Goal: Check status: Check status

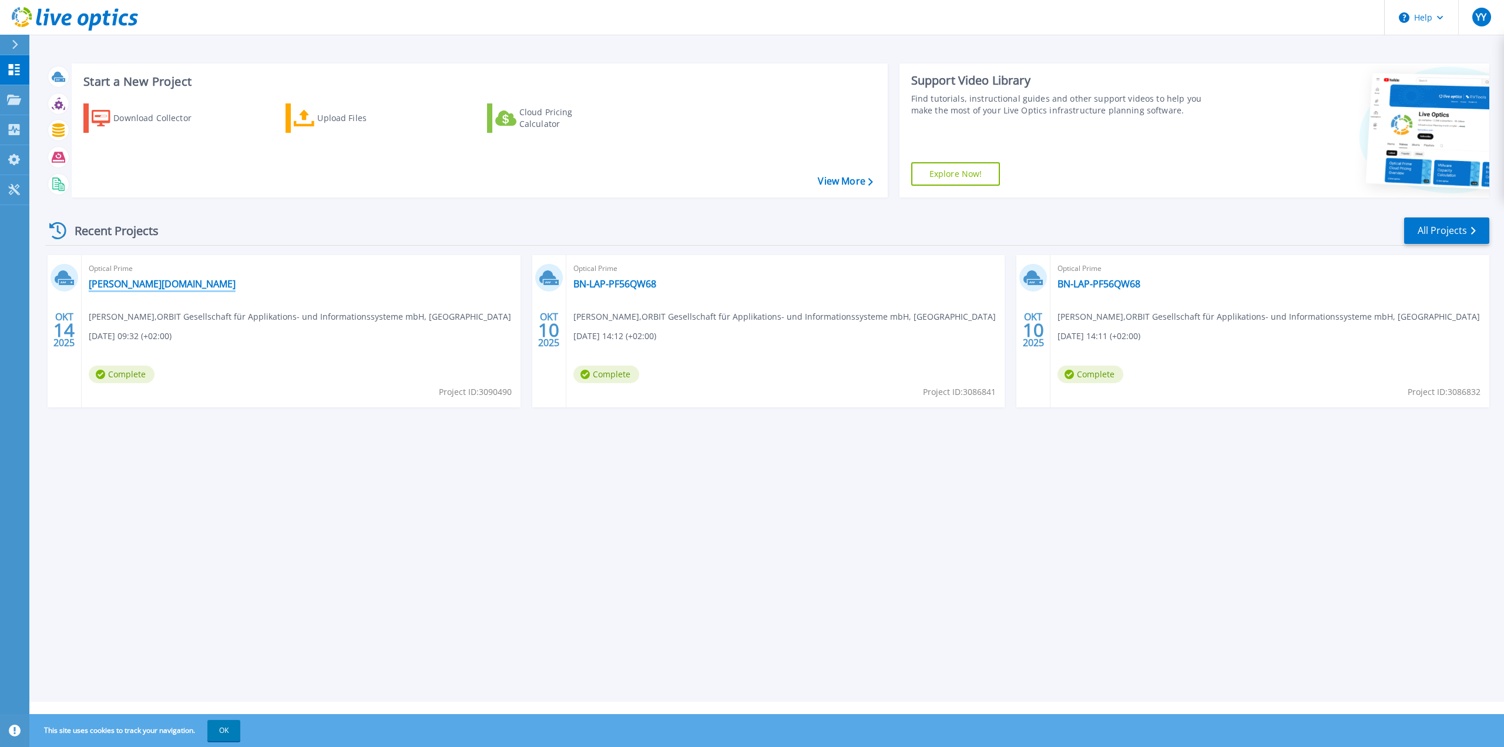
click at [187, 288] on link "[PERSON_NAME][DOMAIN_NAME]" at bounding box center [162, 284] width 147 height 12
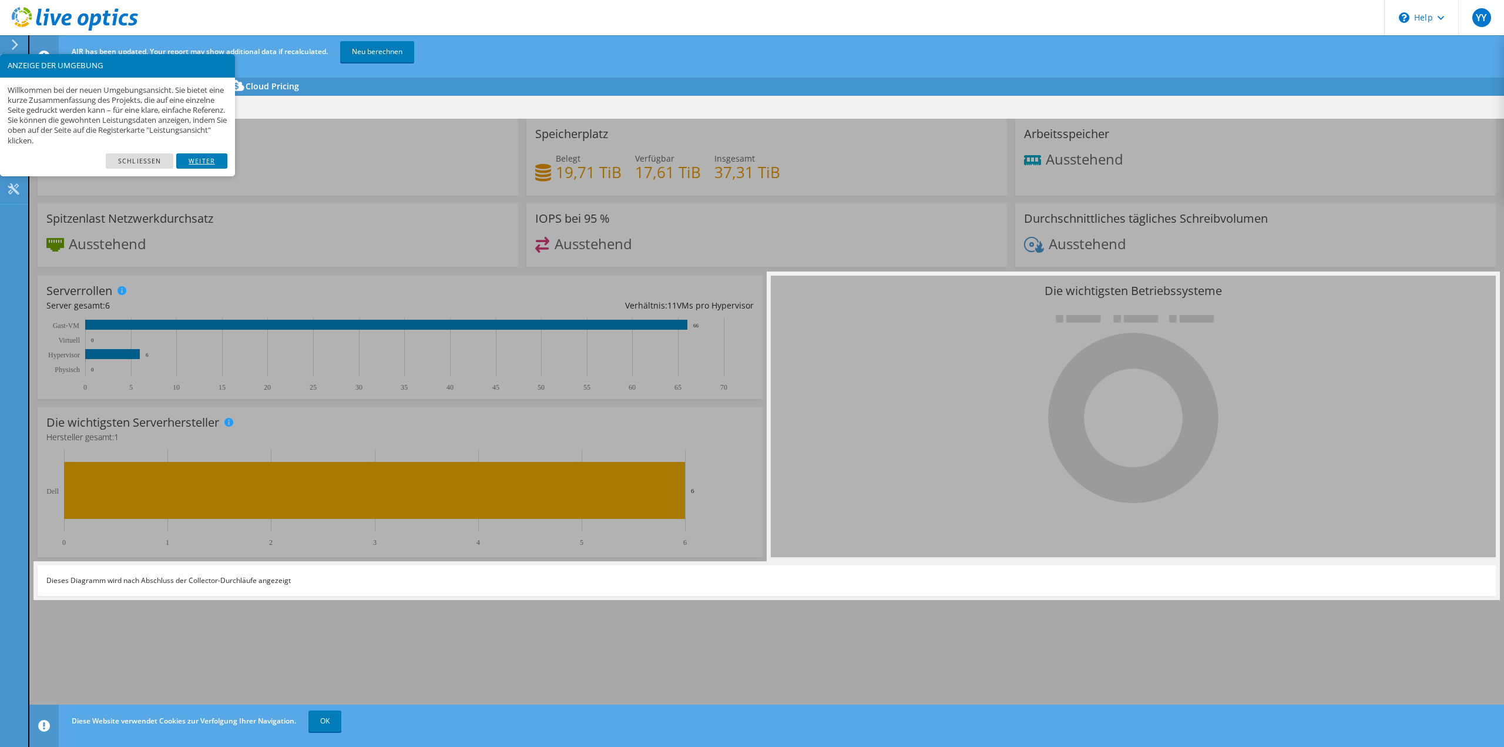
click at [210, 162] on link "Weiter" at bounding box center [201, 160] width 51 height 15
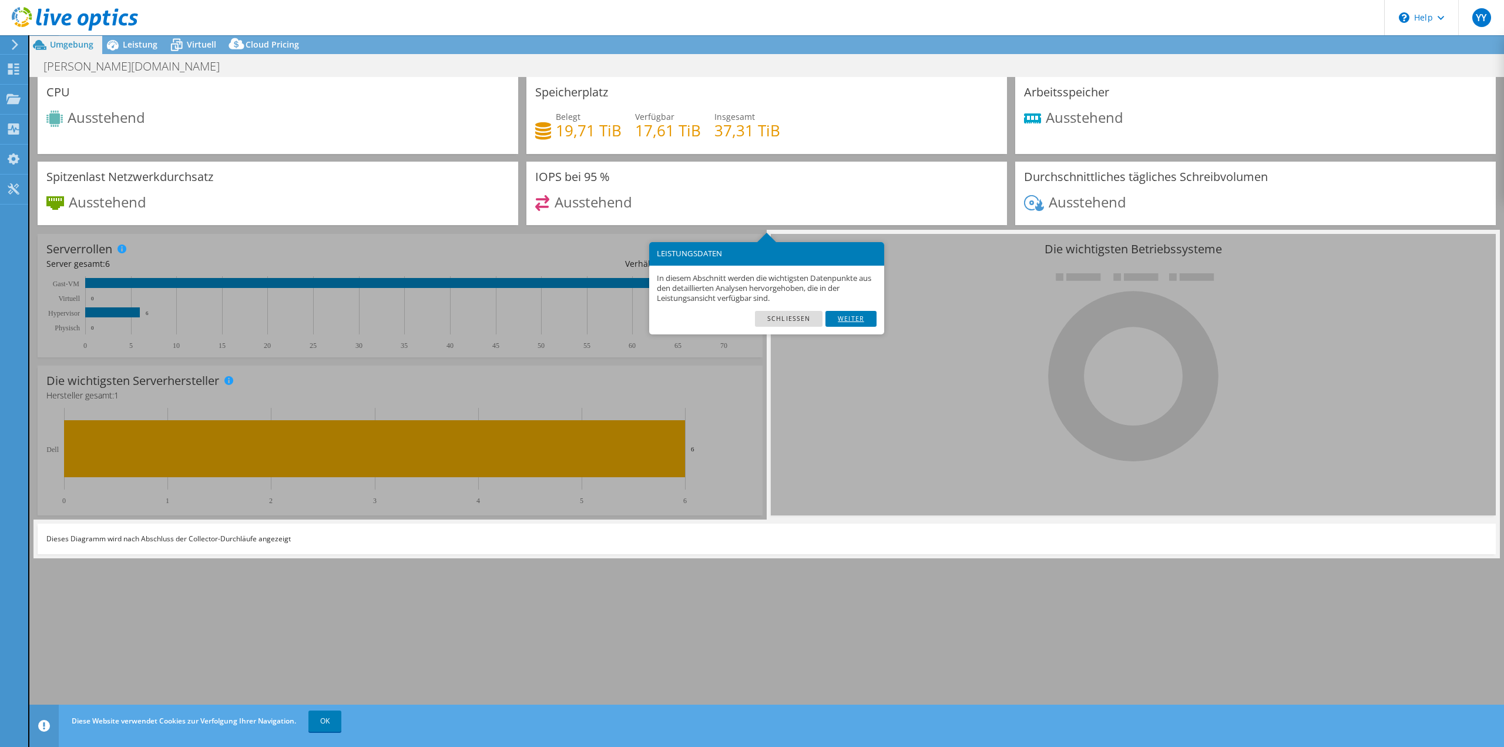
click at [853, 321] on link "Weiter" at bounding box center [851, 318] width 51 height 15
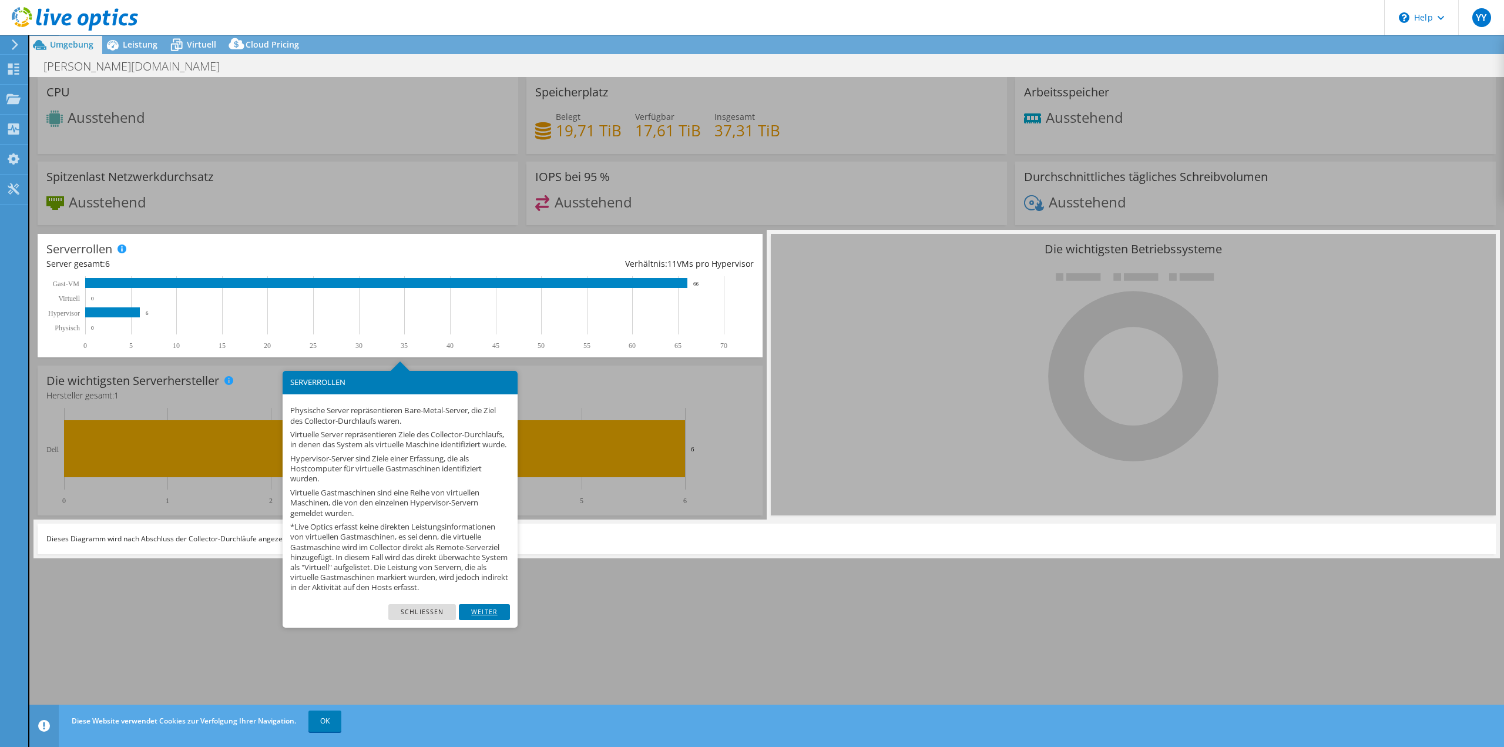
click at [502, 618] on link "Weiter" at bounding box center [484, 611] width 51 height 15
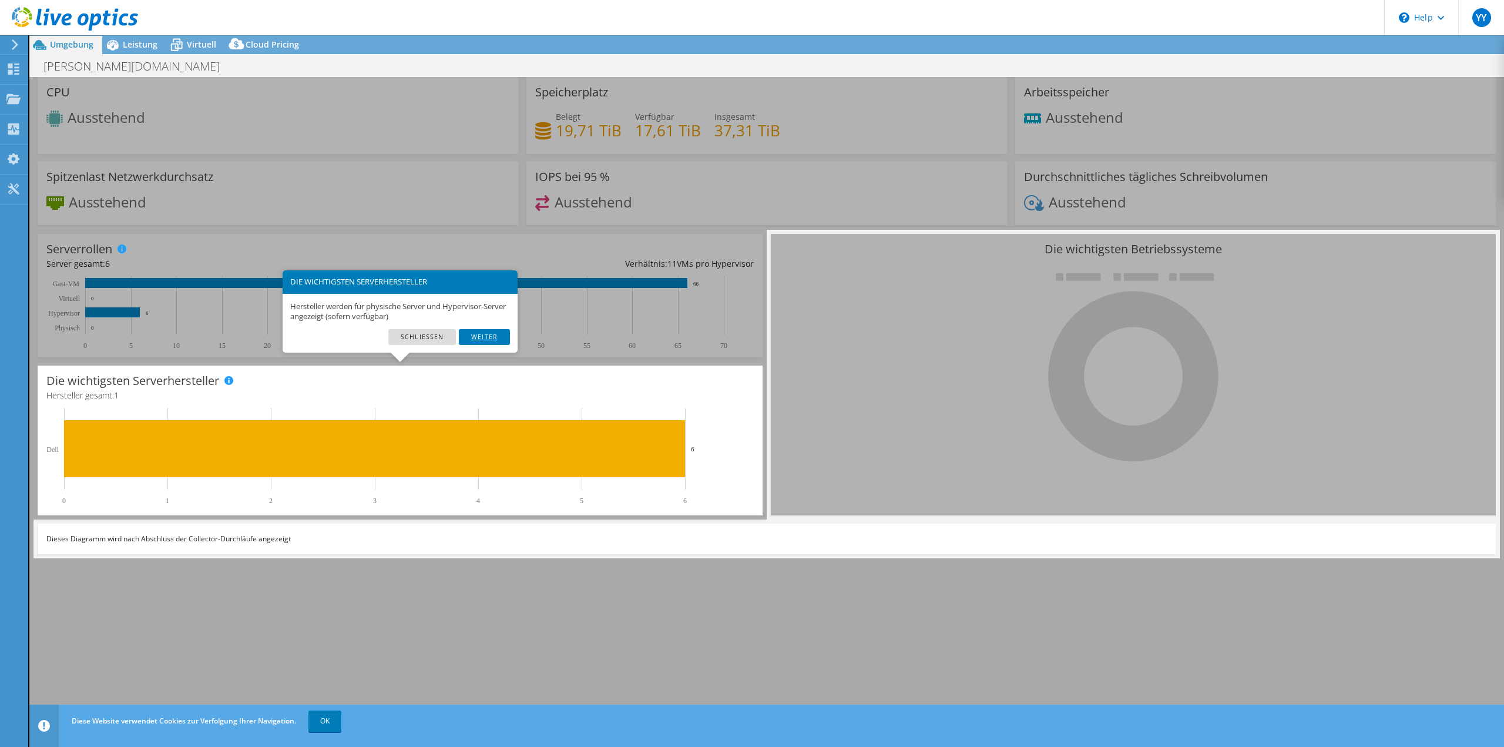
click at [478, 332] on link "Weiter" at bounding box center [484, 336] width 51 height 15
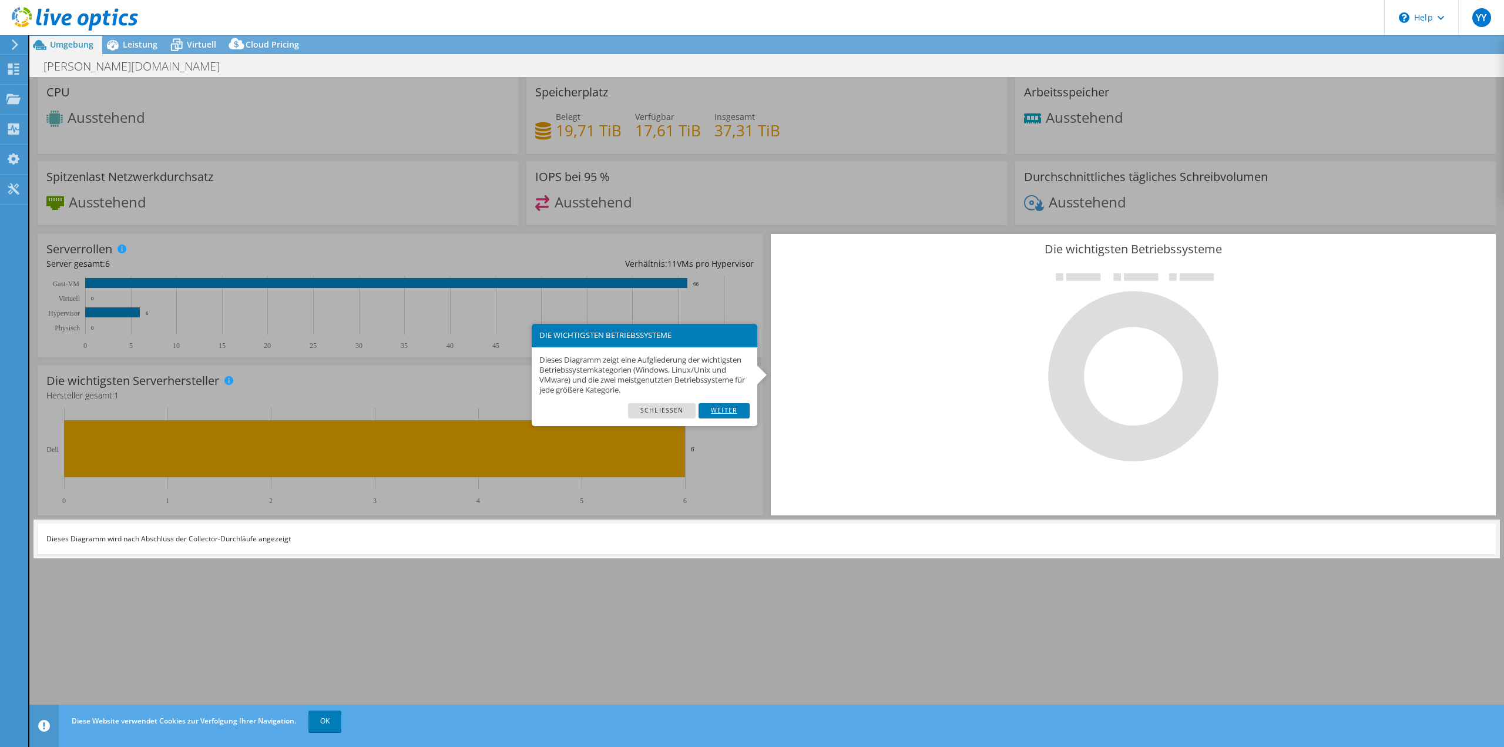
click at [714, 407] on link "Weiter" at bounding box center [724, 410] width 51 height 15
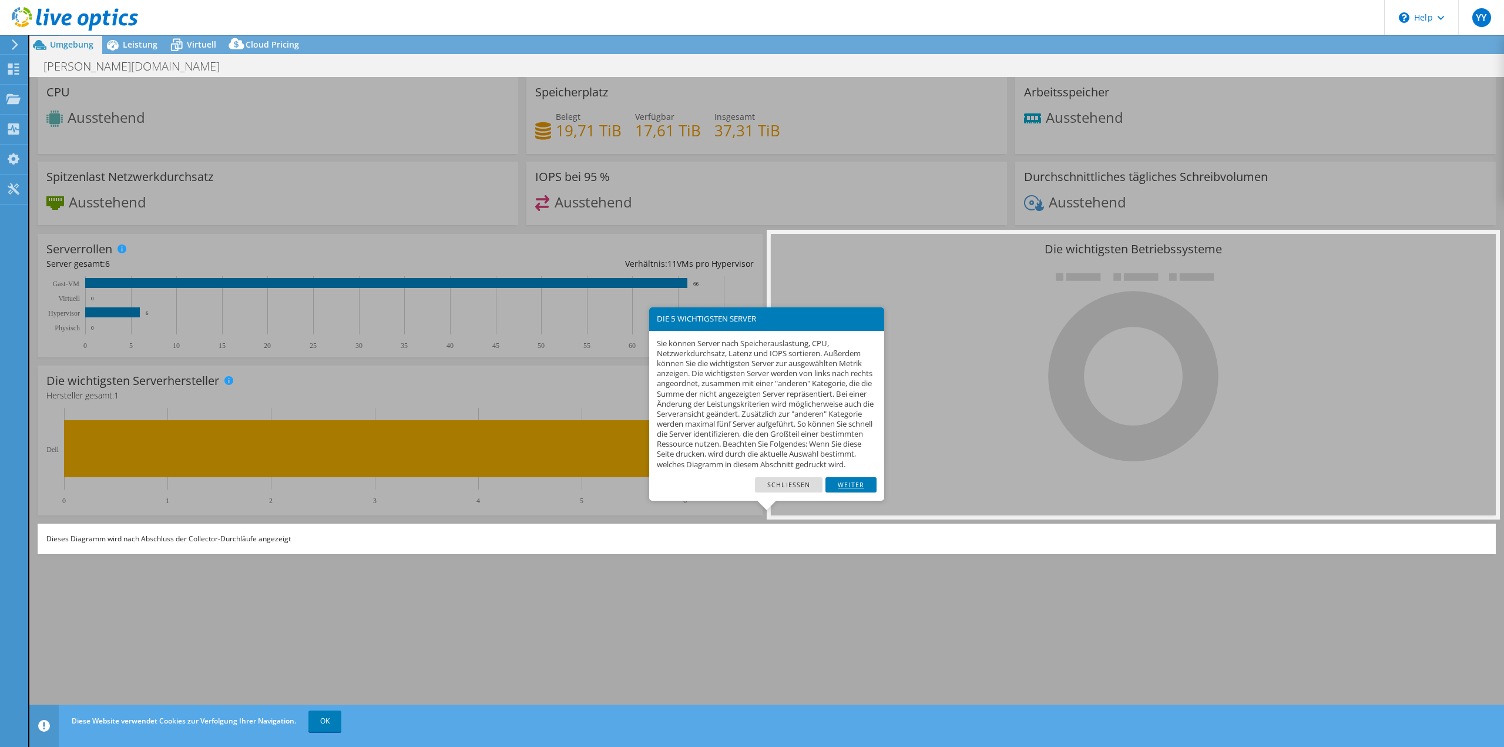
click at [870, 492] on link "Weiter" at bounding box center [851, 484] width 51 height 15
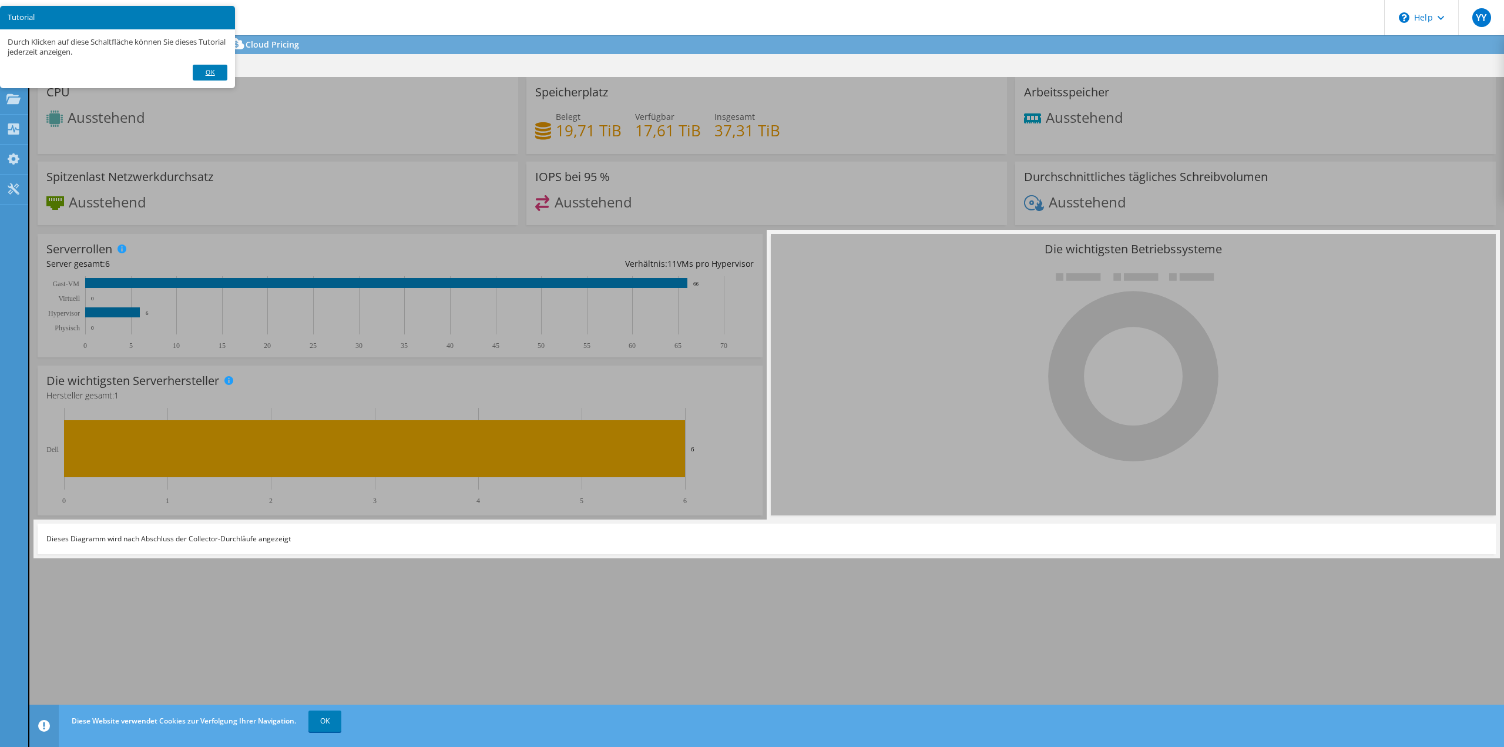
click at [197, 69] on link "Ok" at bounding box center [210, 72] width 34 height 15
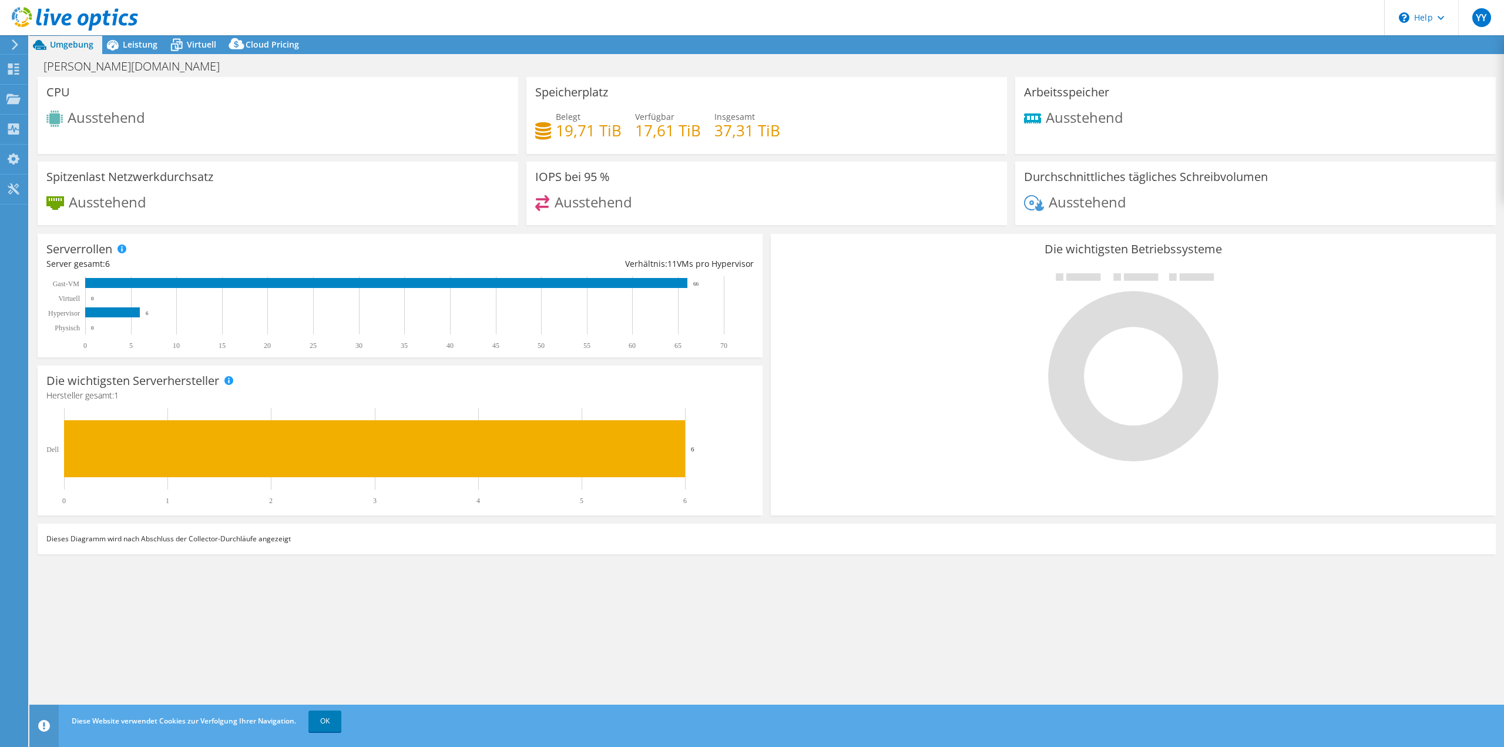
click at [14, 40] on icon at bounding box center [15, 44] width 9 height 11
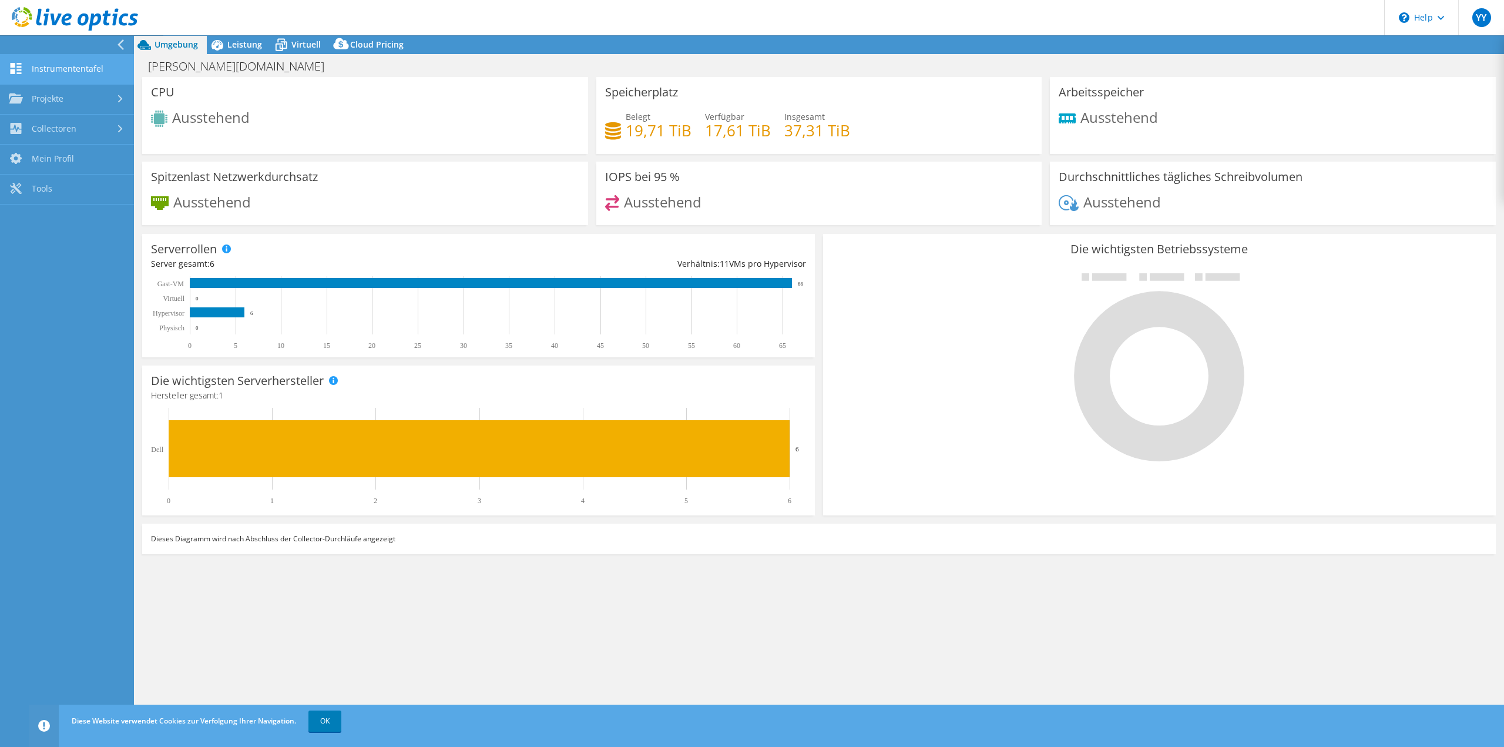
click at [78, 74] on link "Instrumententafel" at bounding box center [67, 70] width 134 height 30
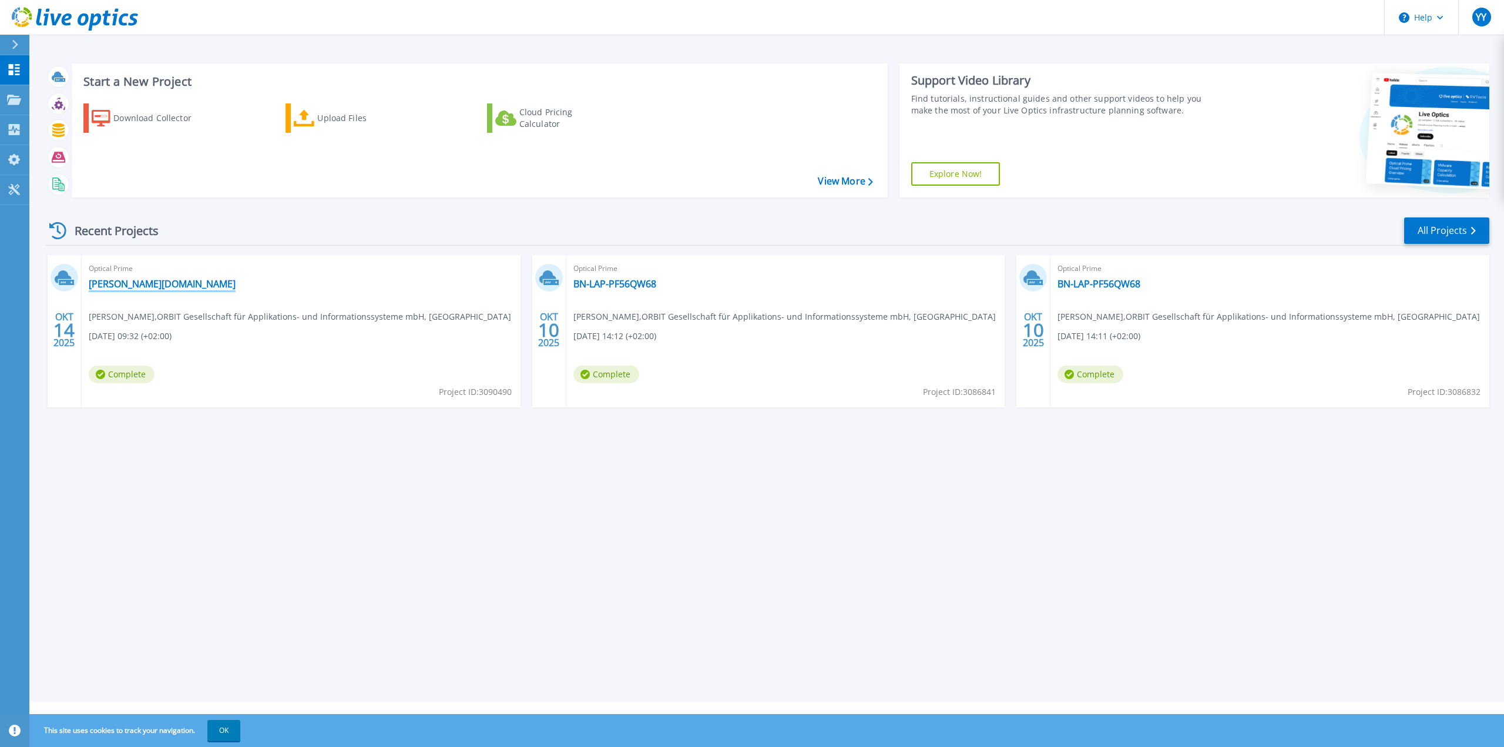
click at [136, 286] on link "[PERSON_NAME][DOMAIN_NAME]" at bounding box center [162, 284] width 147 height 12
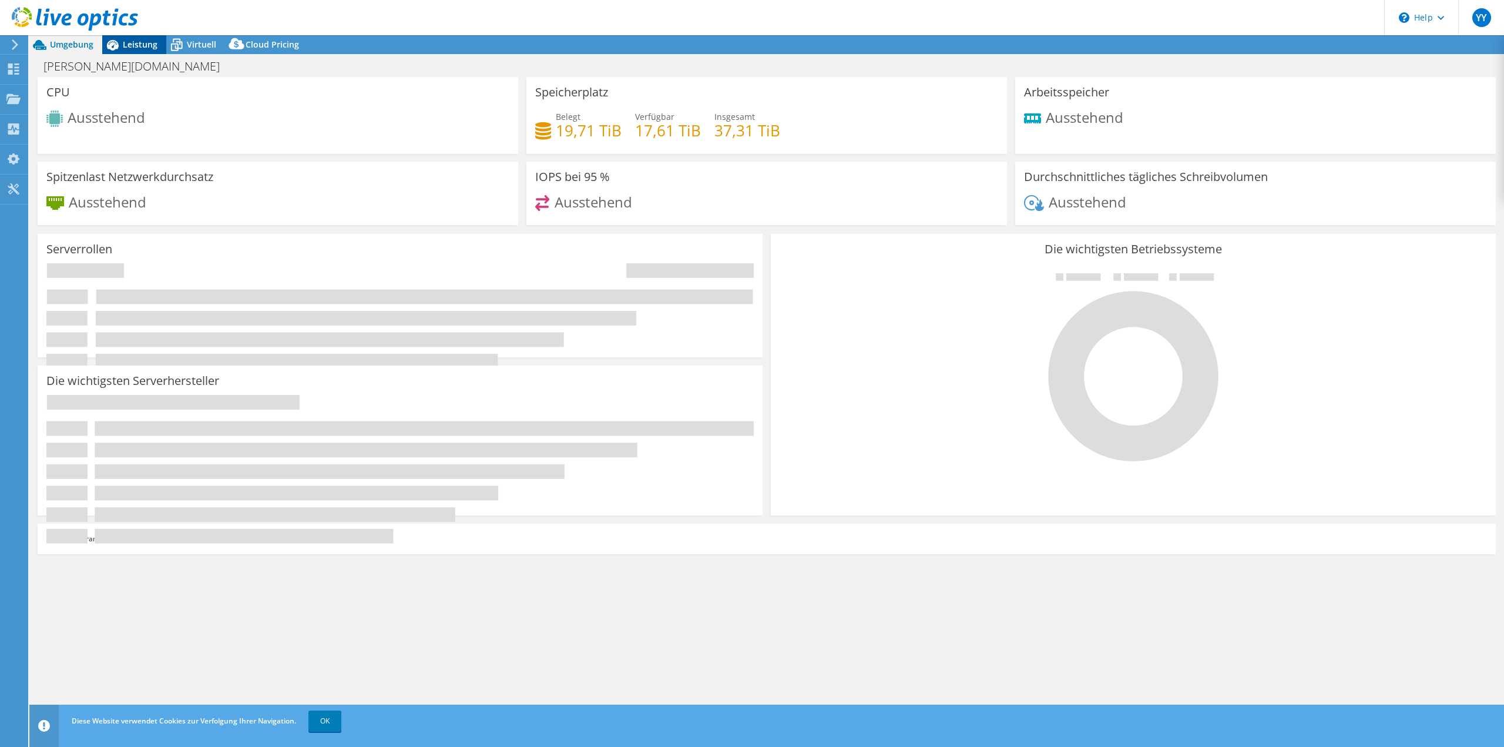
click at [136, 44] on span "Leistung" at bounding box center [140, 44] width 35 height 11
